Goal: Check status: Check status

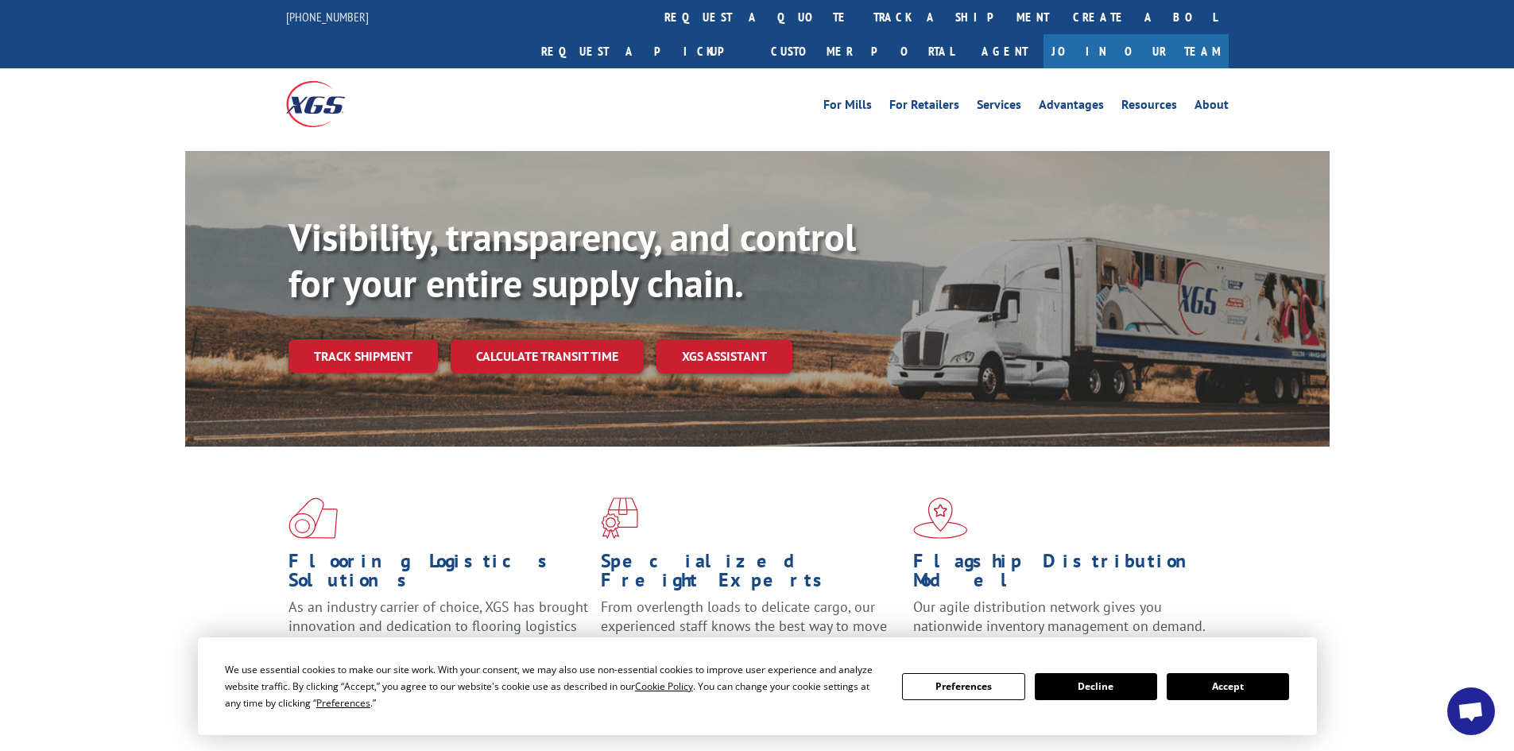
click at [862, 12] on link "track a shipment" at bounding box center [961, 17] width 199 height 34
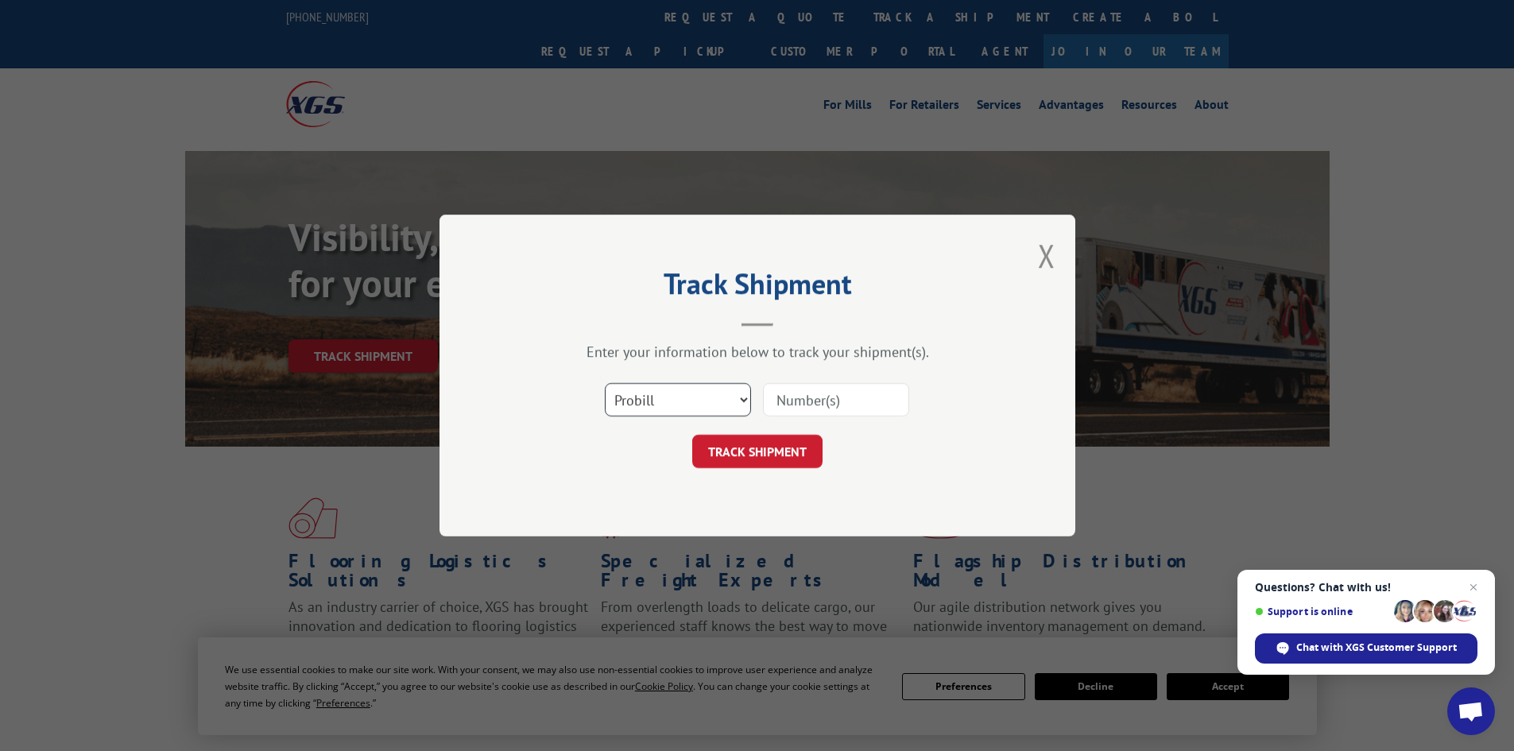
click at [739, 403] on select "Select category... Probill BOL PO" at bounding box center [678, 399] width 146 height 33
select select "bol"
click at [605, 383] on select "Select category... Probill BOL PO" at bounding box center [678, 399] width 146 height 33
click at [799, 392] on input at bounding box center [836, 399] width 146 height 33
paste input "5498648"
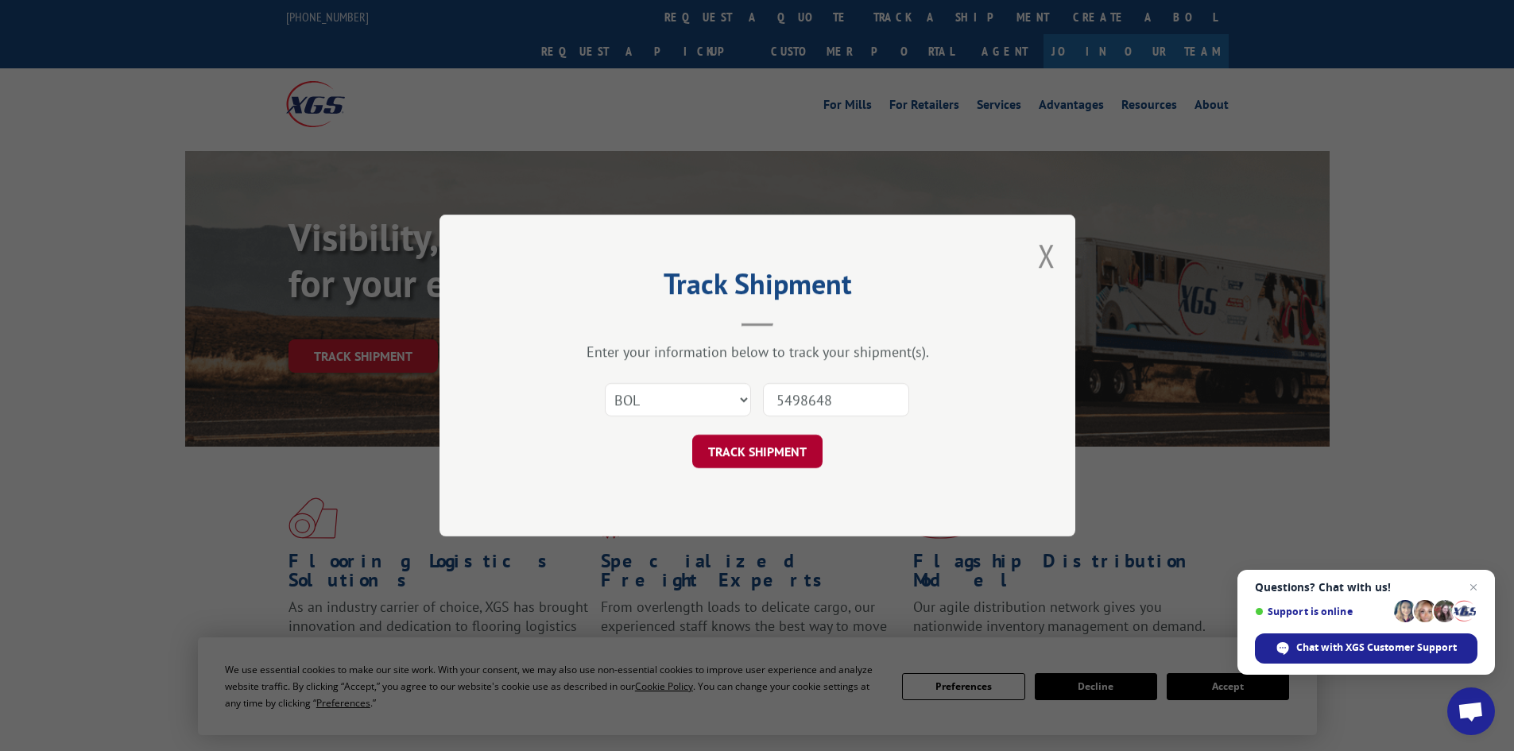
type input "5498648"
click at [777, 446] on button "TRACK SHIPMENT" at bounding box center [757, 451] width 130 height 33
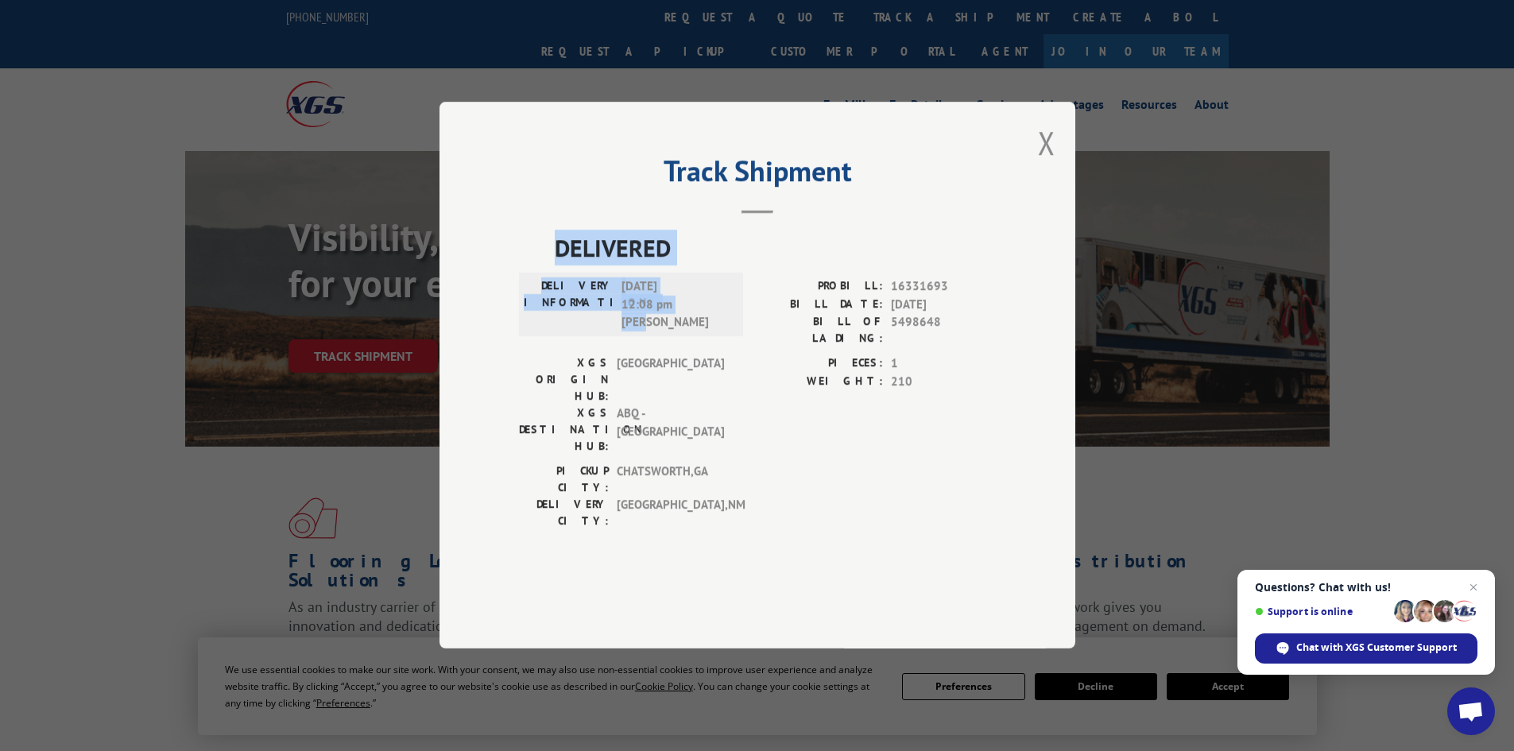
drag, startPoint x: 660, startPoint y: 363, endPoint x: 549, endPoint y: 287, distance: 134.9
click at [549, 287] on div "DELIVERED DELIVERY INFORMATION: [DATE] 12:08 pm [PERSON_NAME]: 16331693 BILL DA…" at bounding box center [757, 384] width 477 height 308
copy div "DELIVERED DELIVERY INFORMATION: [DATE] 12:08 pm [PERSON_NAME]"
